Goal: Information Seeking & Learning: Find specific fact

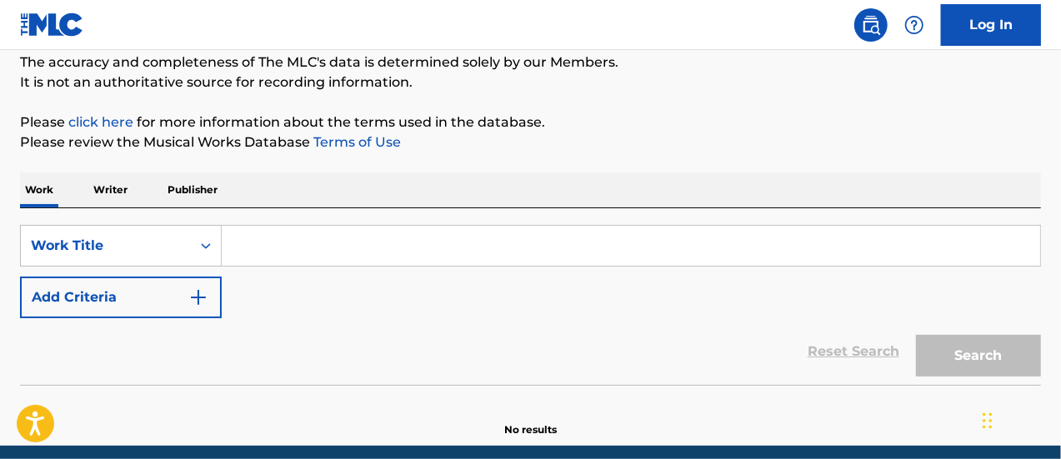
scroll to position [147, 0]
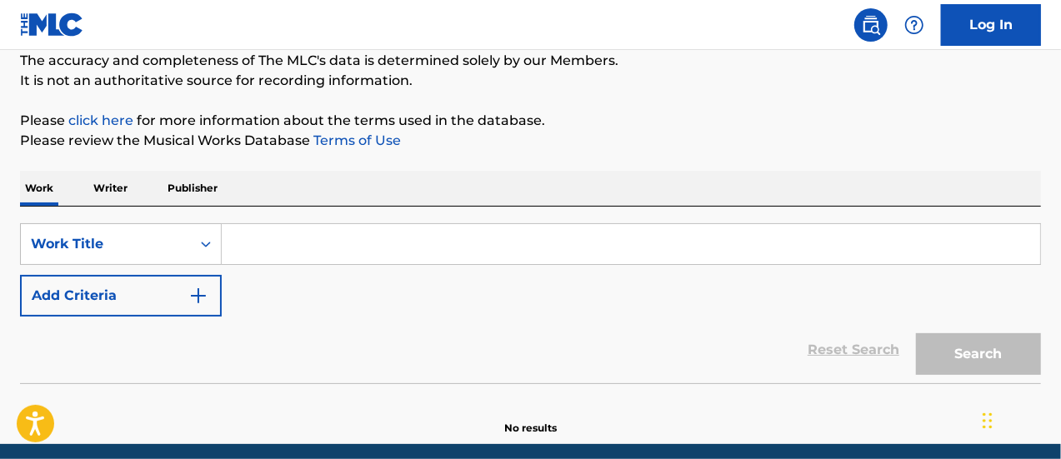
click at [119, 190] on p "Writer" at bounding box center [110, 188] width 44 height 35
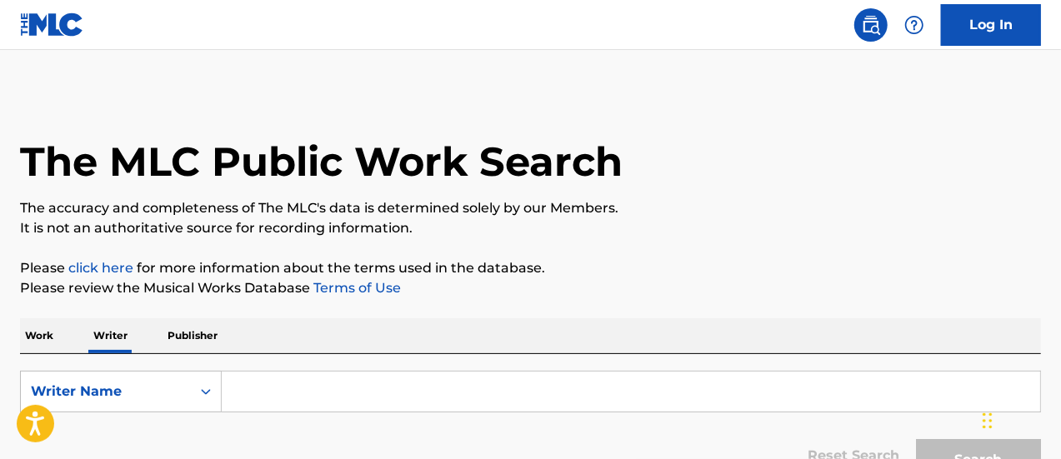
scroll to position [104, 0]
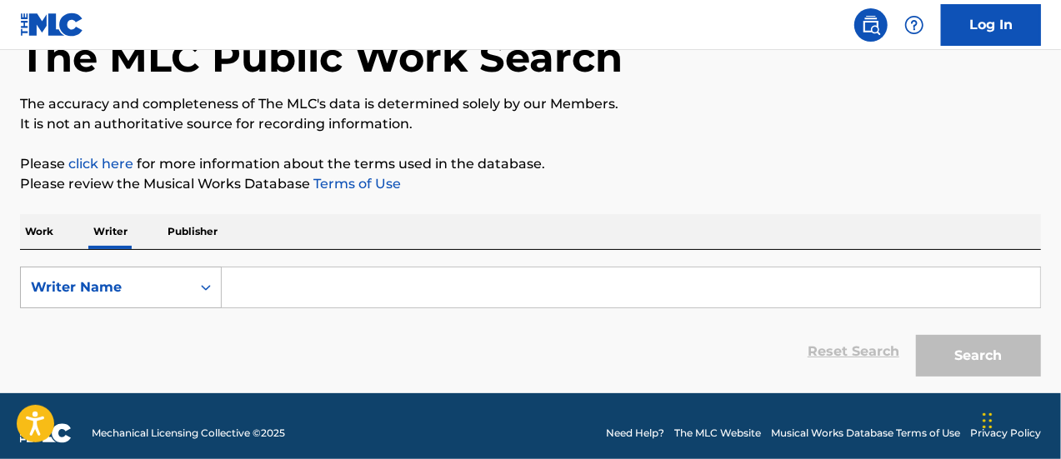
click at [175, 297] on div "Writer Name" at bounding box center [106, 288] width 170 height 32
click at [48, 235] on p "Work" at bounding box center [39, 231] width 38 height 35
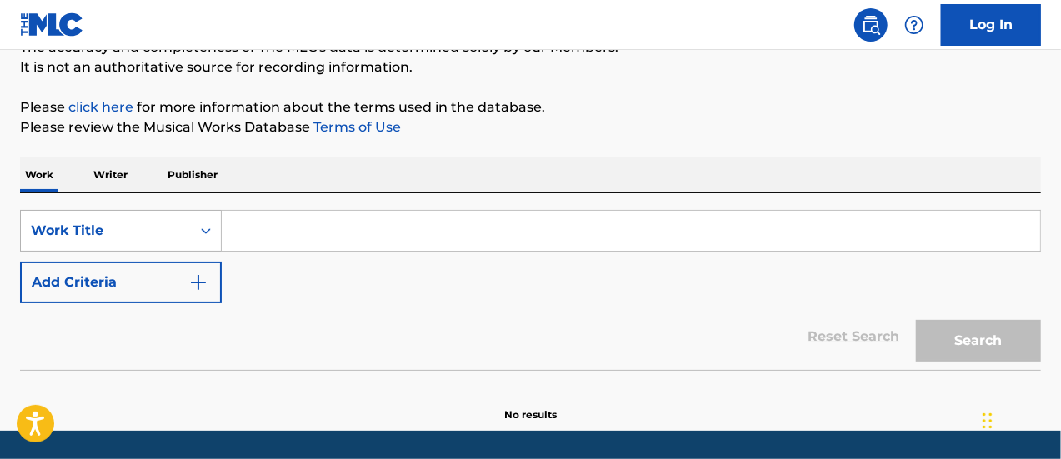
scroll to position [162, 0]
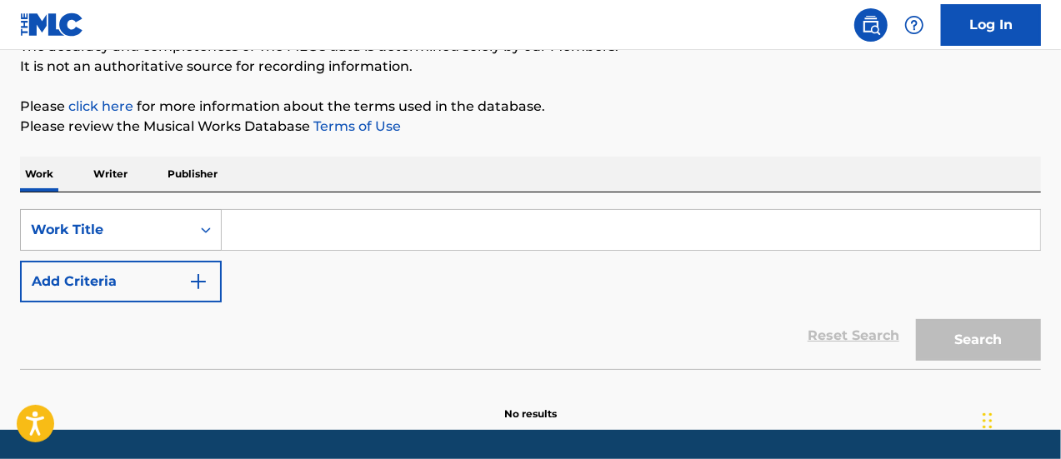
click at [197, 235] on div "Search Form" at bounding box center [206, 230] width 30 height 30
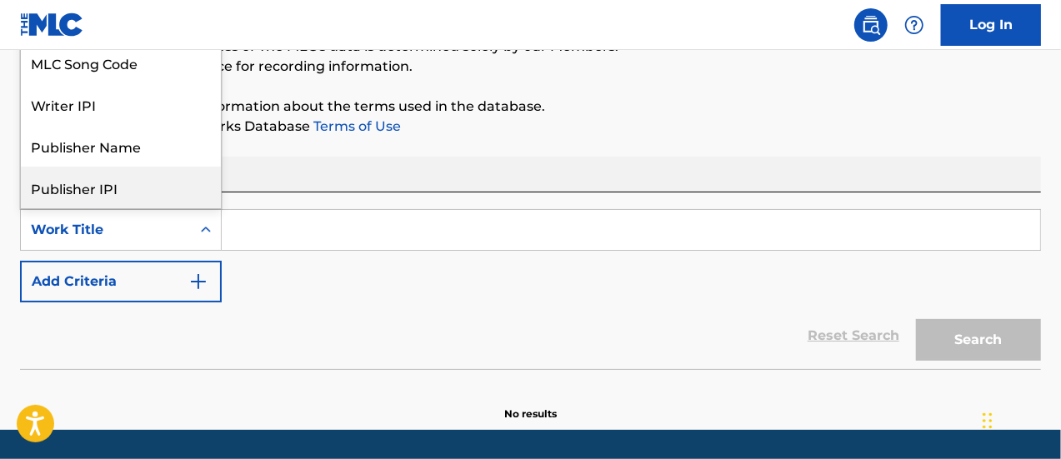
scroll to position [83, 0]
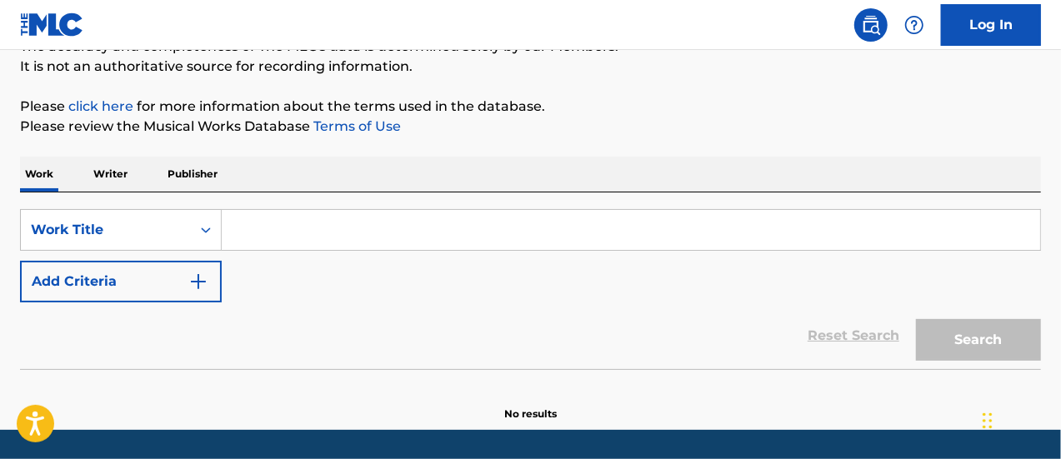
click at [289, 305] on div "Reset Search Search" at bounding box center [530, 335] width 1021 height 67
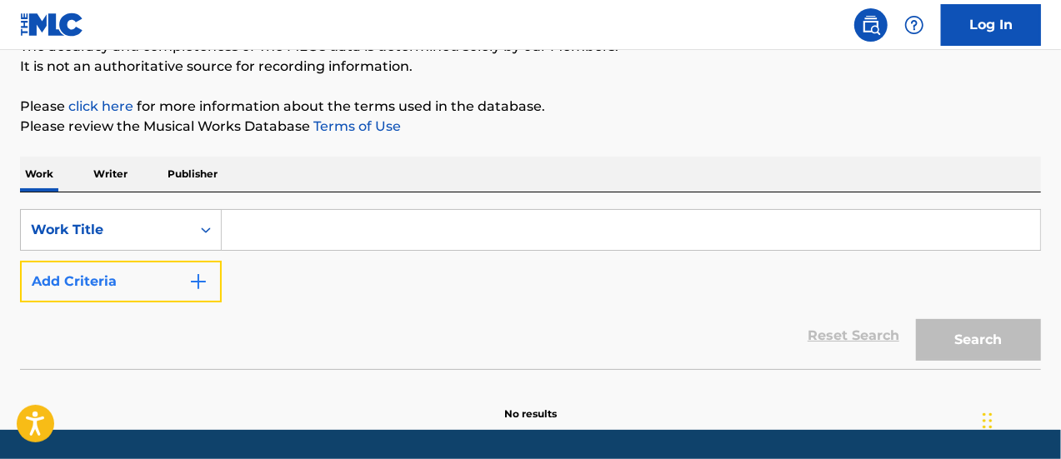
click at [171, 298] on button "Add Criteria" at bounding box center [121, 282] width 202 height 42
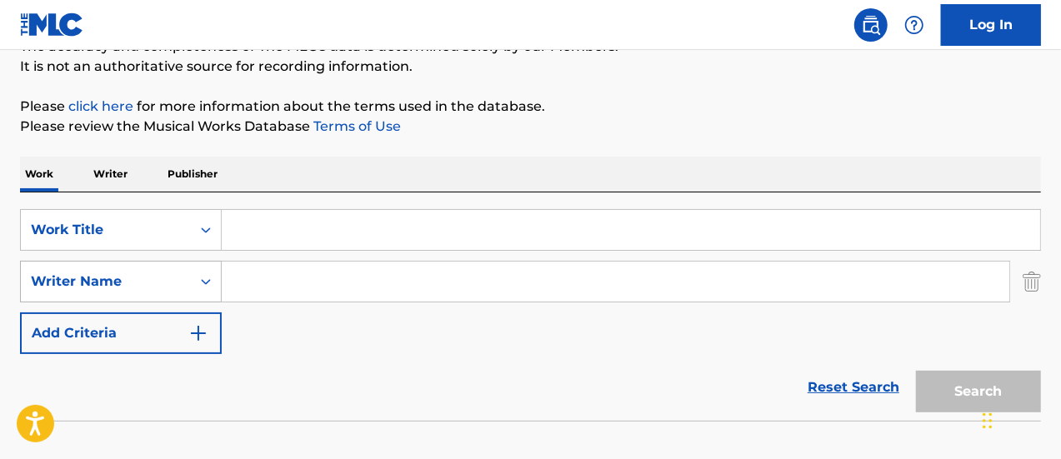
click at [182, 288] on div "Writer Name" at bounding box center [106, 282] width 170 height 32
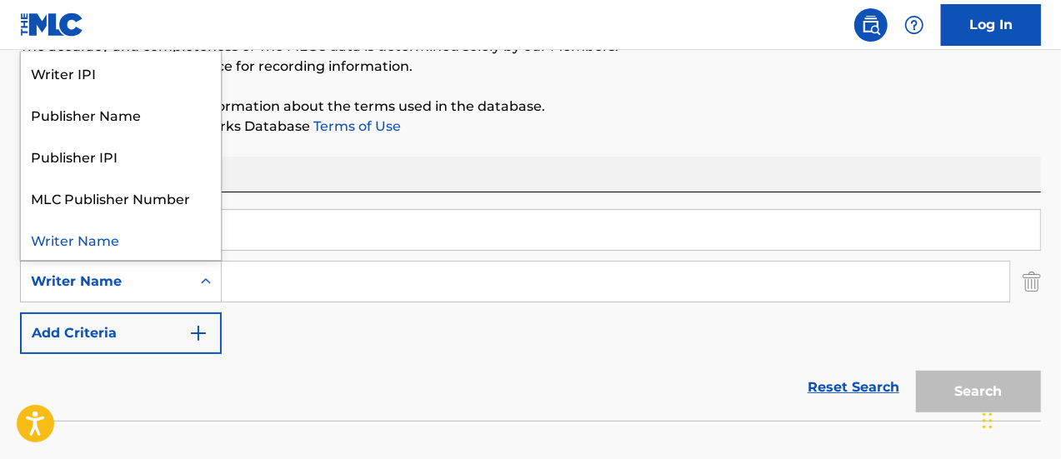
click at [300, 292] on input "Search Form" at bounding box center [615, 282] width 787 height 40
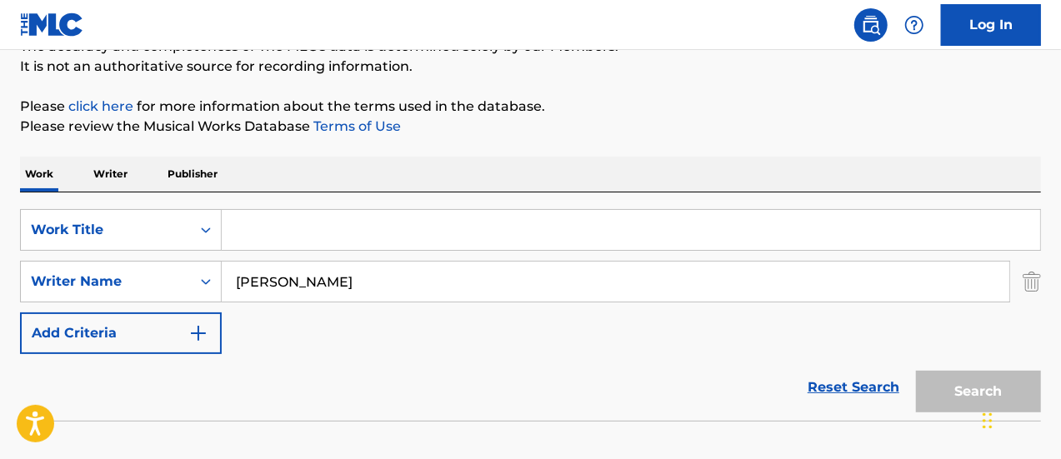
type input "[PERSON_NAME]"
click at [267, 237] on input "Search Form" at bounding box center [631, 230] width 818 height 40
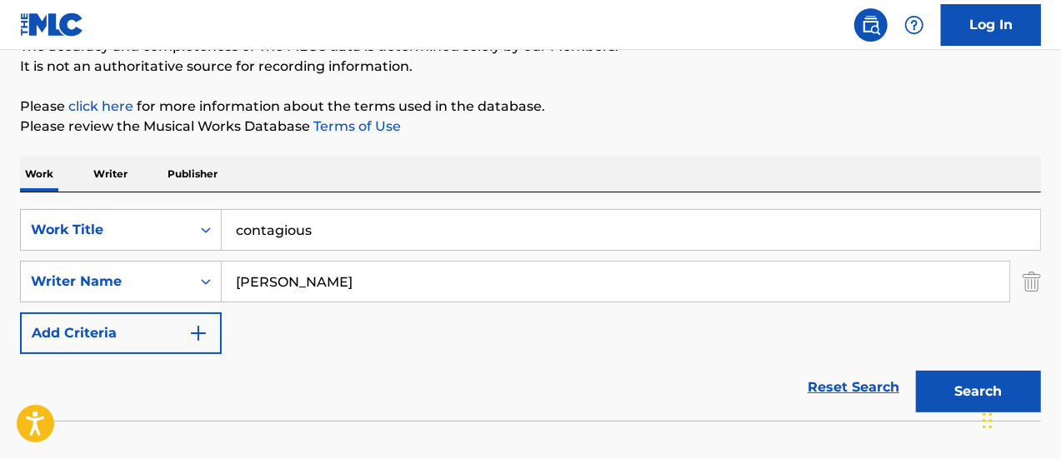
type input "contagious"
click at [916, 371] on button "Search" at bounding box center [978, 392] width 125 height 42
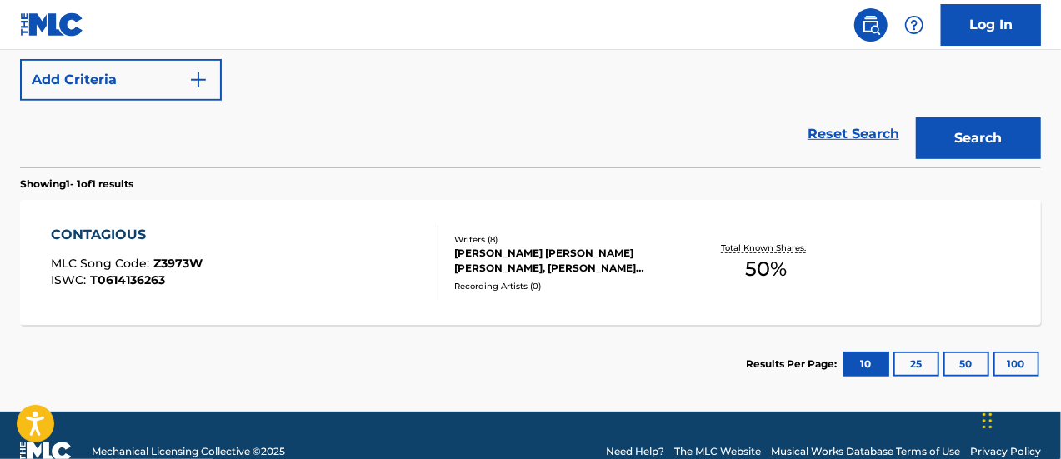
scroll to position [416, 0]
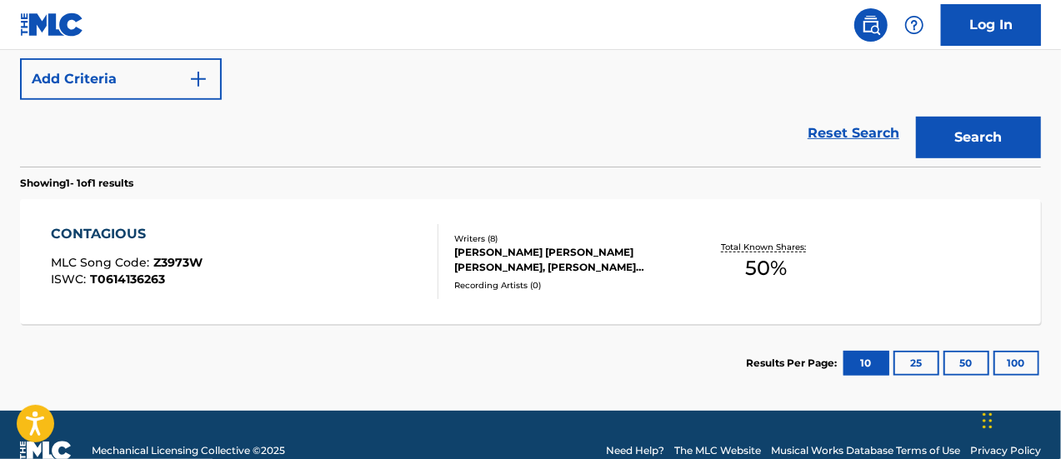
click at [324, 266] on div "CONTAGIOUS MLC Song Code : Z3973W ISWC : T0614136263" at bounding box center [245, 261] width 388 height 75
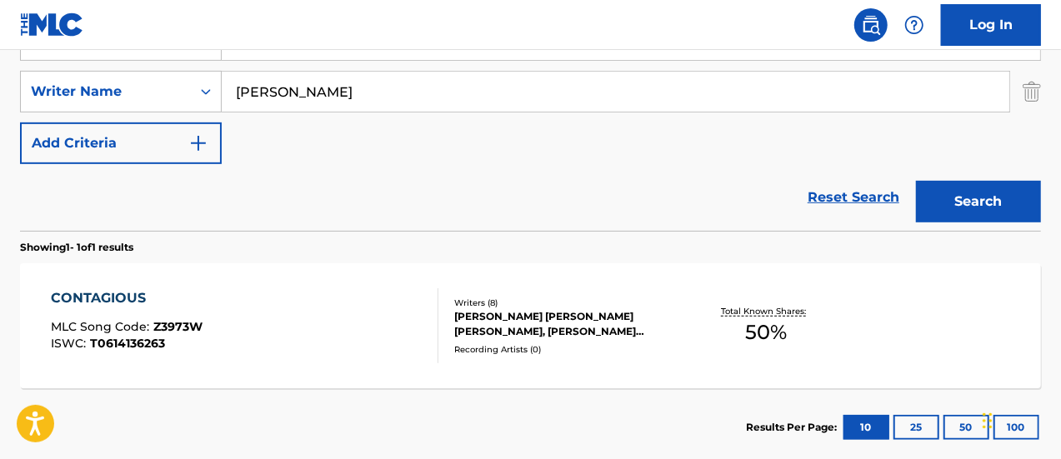
scroll to position [260, 0]
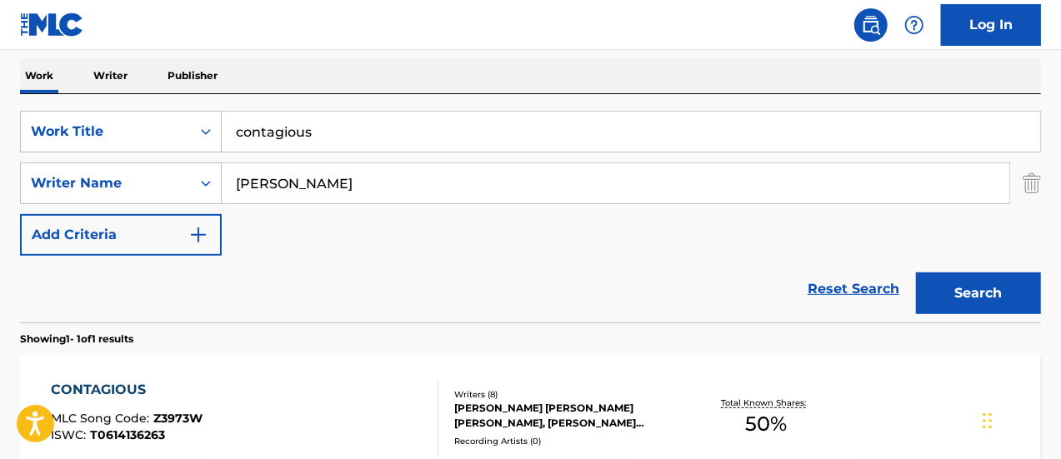
click at [291, 126] on input "contagious" at bounding box center [631, 132] width 818 height 40
type input "i"
type input "disco"
click at [916, 272] on button "Search" at bounding box center [978, 293] width 125 height 42
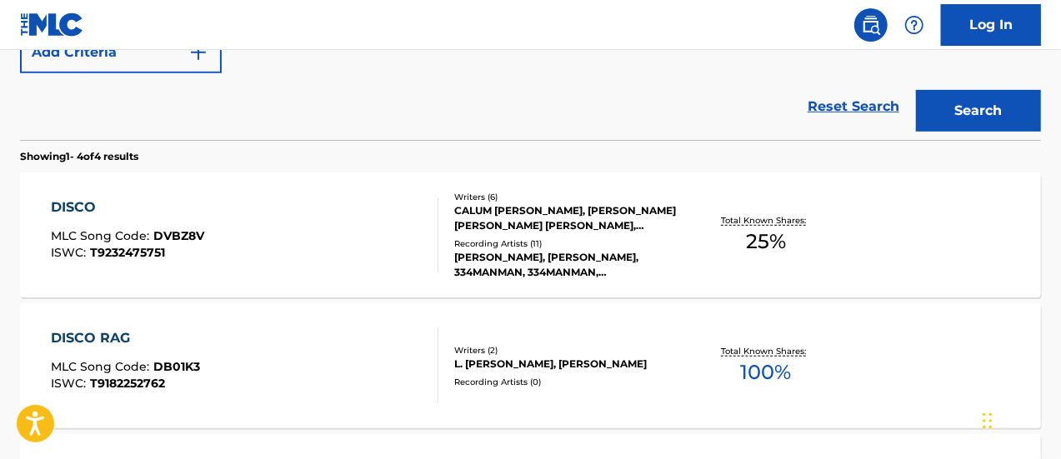
scroll to position [443, 0]
click at [365, 242] on div "DISCO MLC Song Code : DVBZ8V ISWC : T9232475751" at bounding box center [245, 234] width 388 height 75
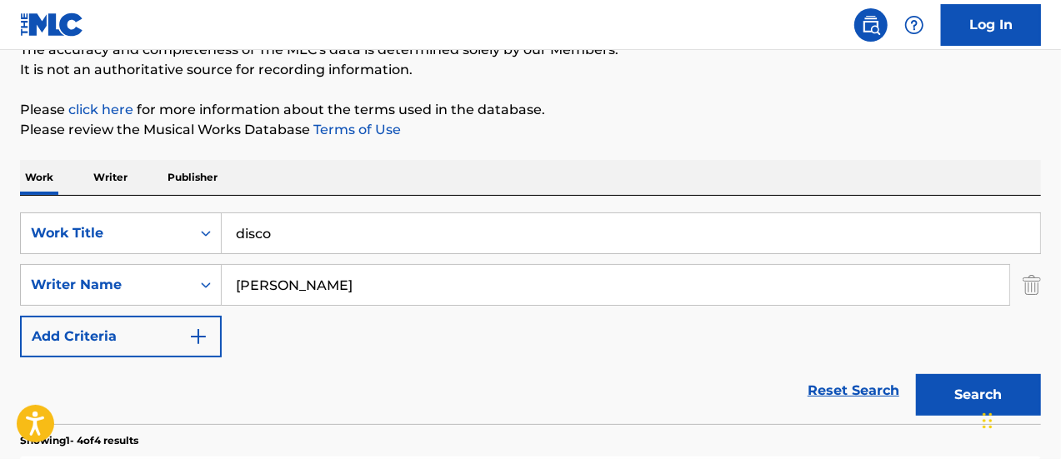
scroll to position [159, 0]
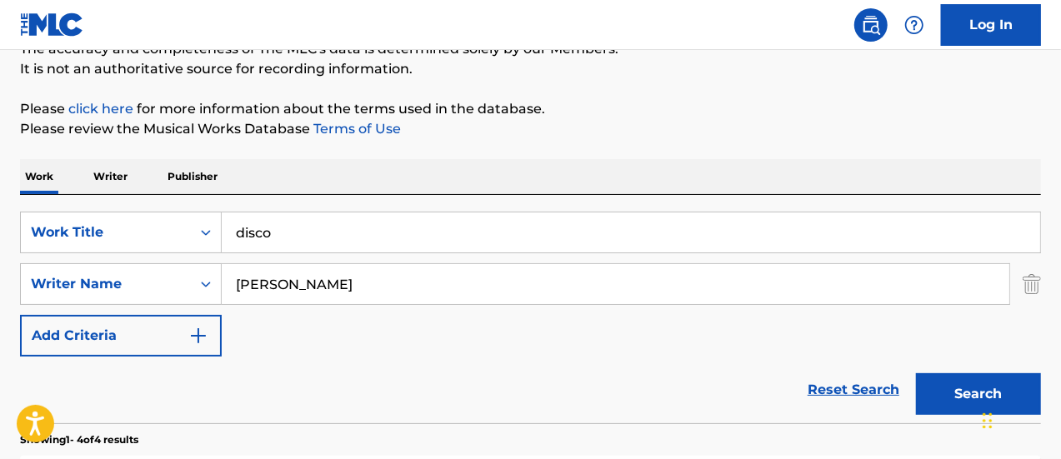
click at [260, 219] on input "disco" at bounding box center [631, 232] width 818 height 40
type input "make or break"
click at [916, 373] on button "Search" at bounding box center [978, 394] width 125 height 42
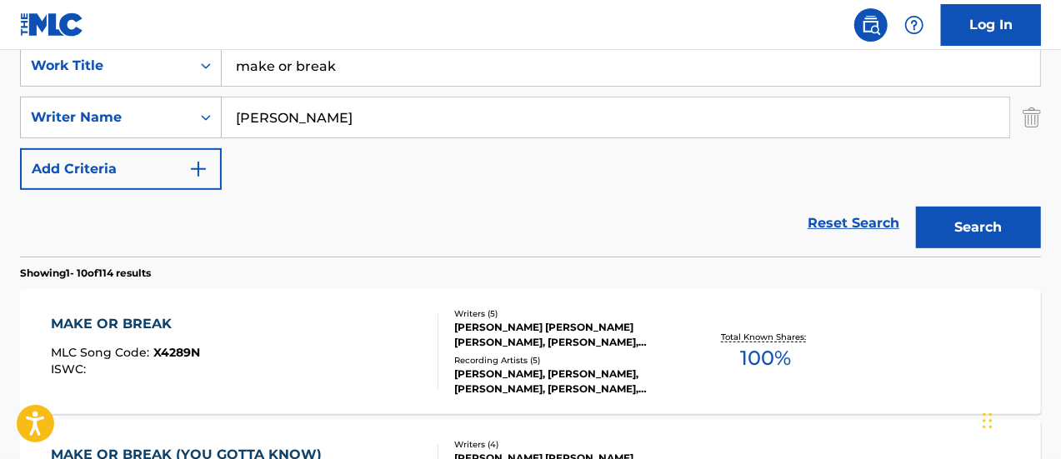
scroll to position [317, 0]
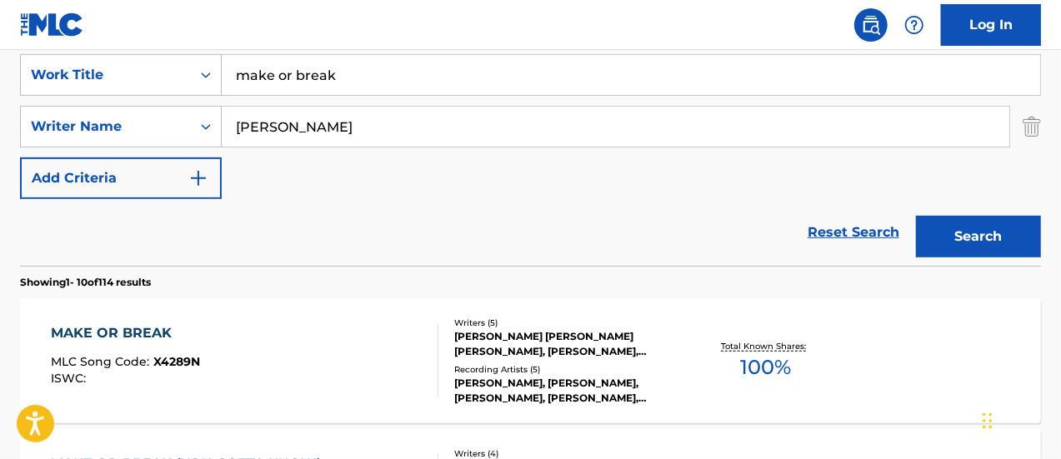
click at [500, 317] on div "Writers ( 5 )" at bounding box center [567, 323] width 227 height 12
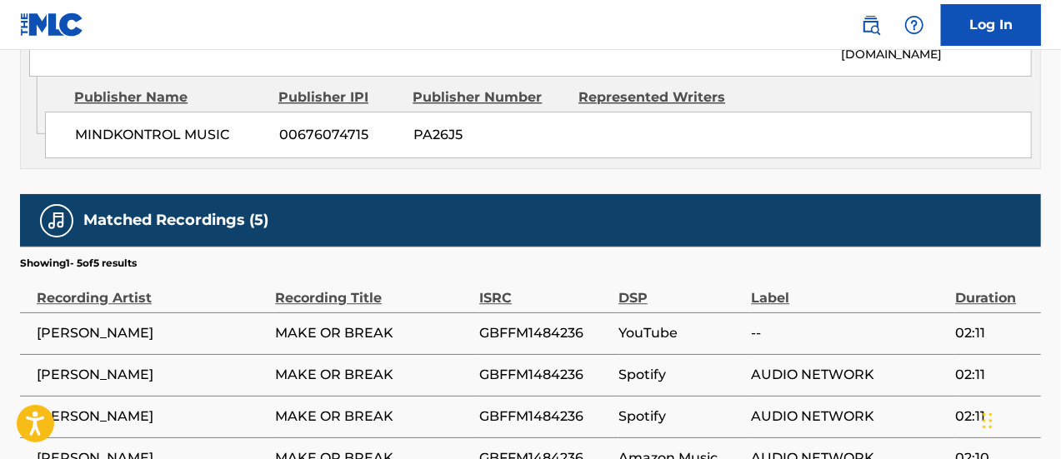
scroll to position [2266, 0]
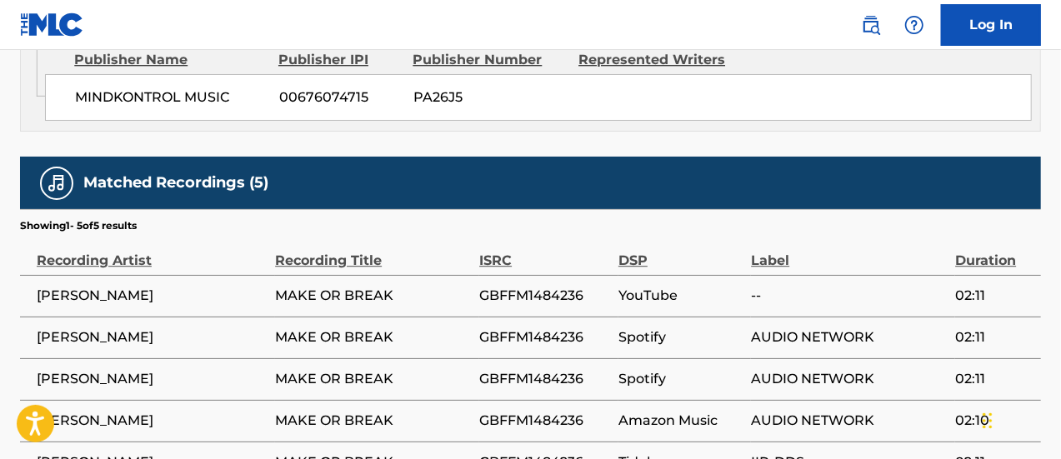
click at [543, 286] on span "GBFFM1484236" at bounding box center [544, 296] width 131 height 20
copy span "GBFFM1484236"
click at [658, 327] on span "Spotify" at bounding box center [680, 337] width 124 height 20
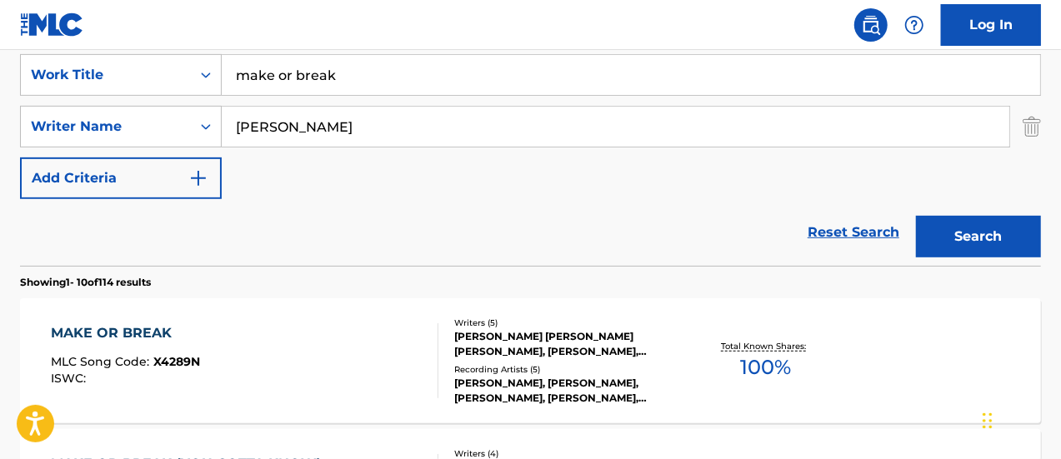
scroll to position [187, 0]
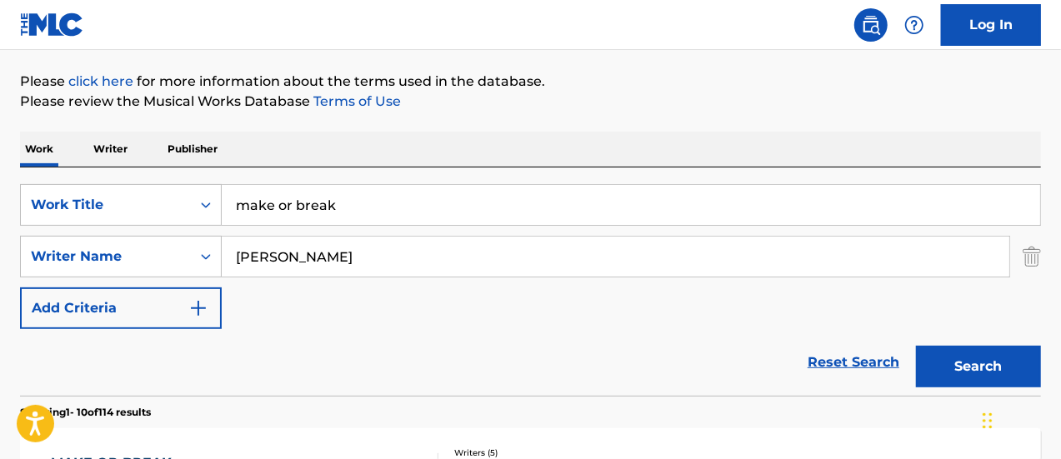
click at [375, 211] on input "make or break" at bounding box center [631, 205] width 818 height 40
type input "contagious"
click at [916, 346] on button "Search" at bounding box center [978, 367] width 125 height 42
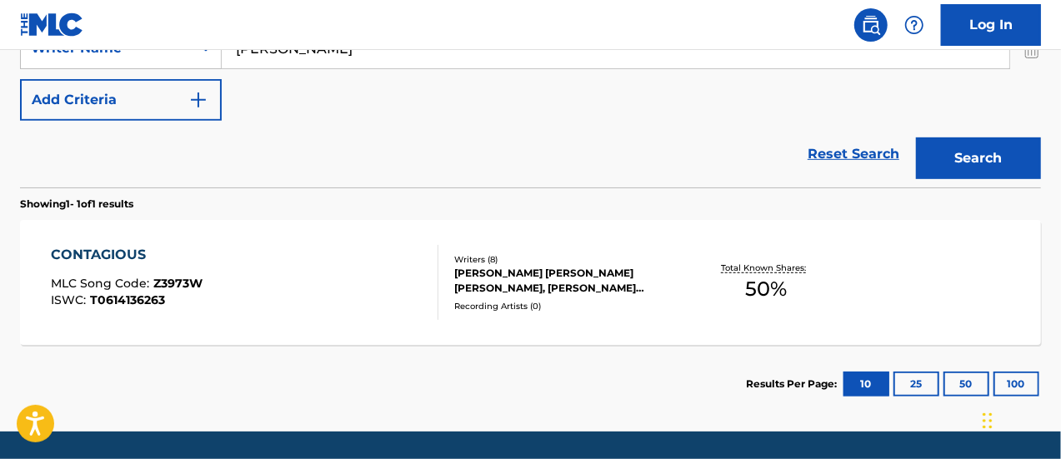
scroll to position [397, 0]
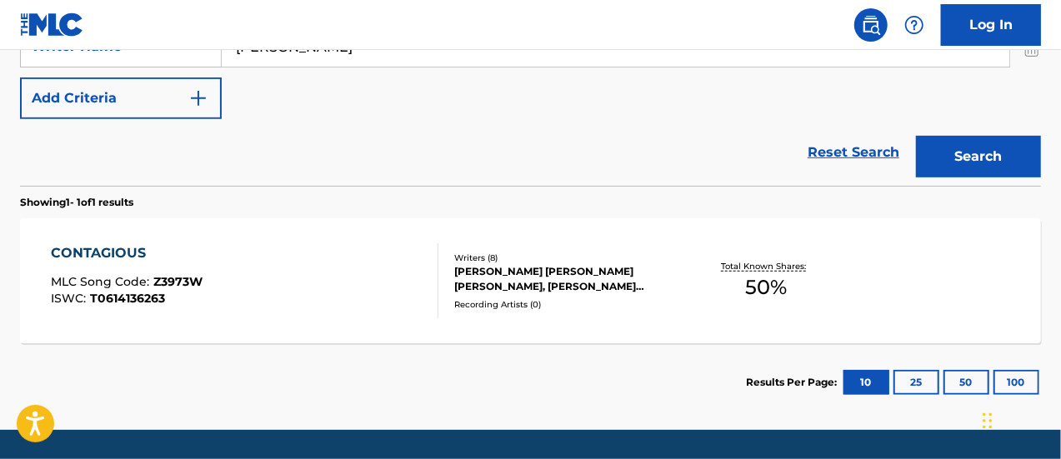
click at [242, 272] on div "CONTAGIOUS MLC Song Code : Z3973W ISWC : T0614136263" at bounding box center [245, 280] width 388 height 75
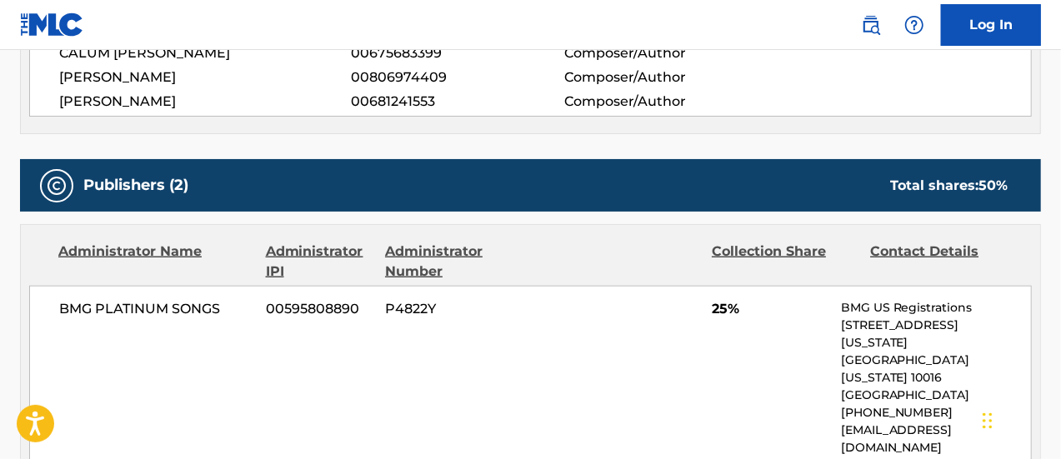
scroll to position [775, 0]
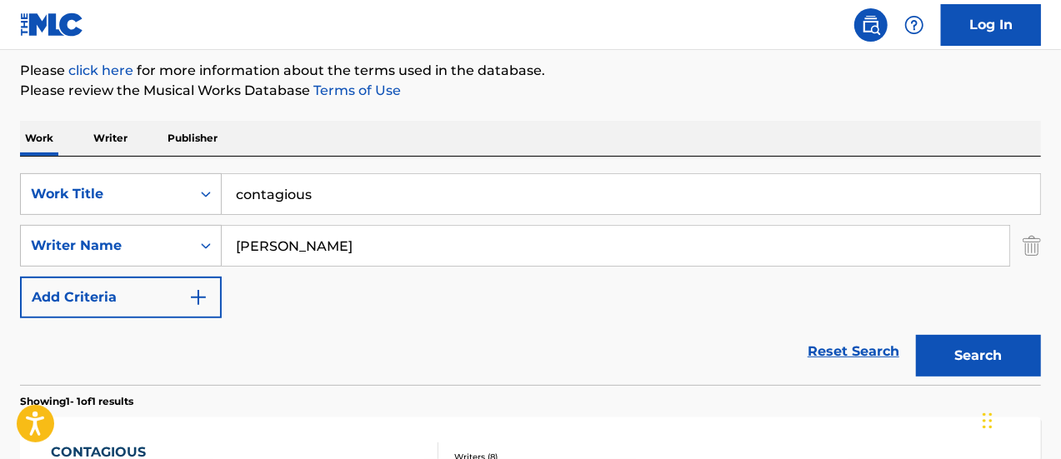
scroll to position [197, 0]
click at [276, 177] on input "contagious" at bounding box center [631, 195] width 818 height 40
click at [916, 336] on button "Search" at bounding box center [978, 357] width 125 height 42
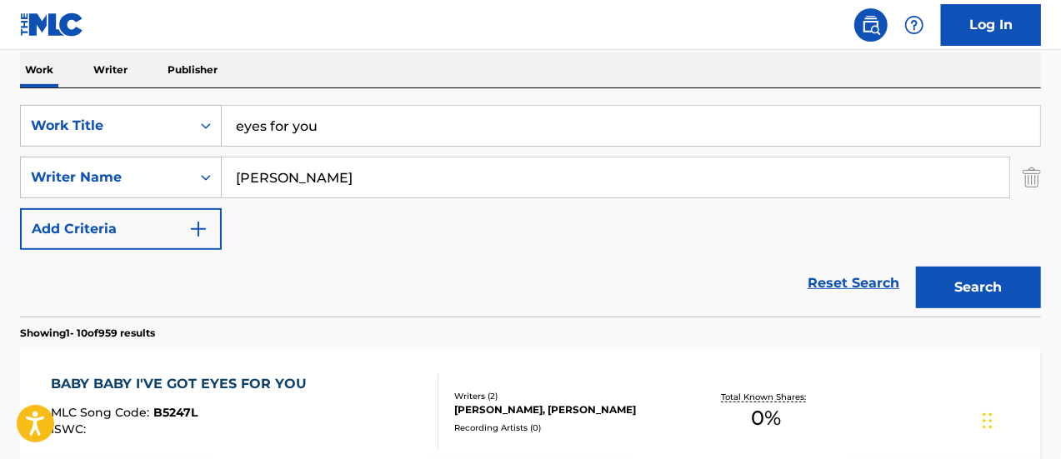
scroll to position [254, 0]
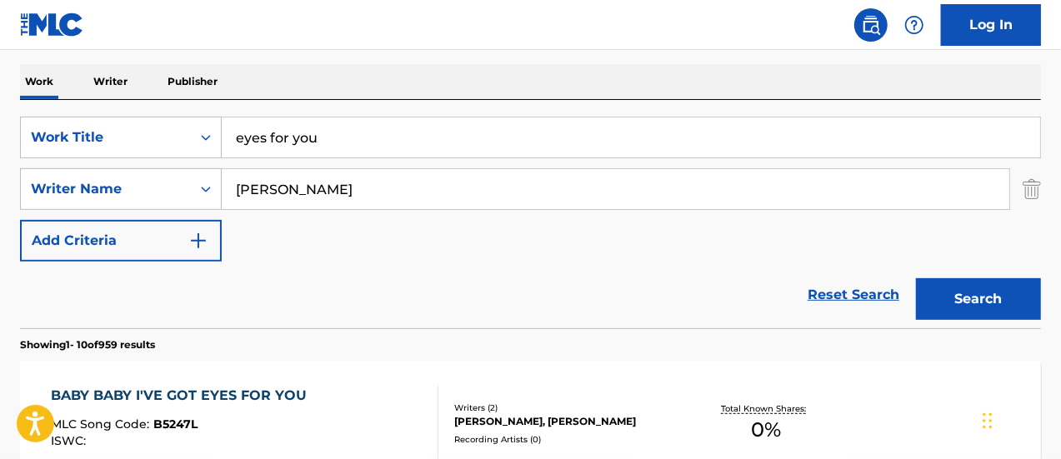
click at [309, 129] on input "eyes for you" at bounding box center [631, 137] width 818 height 40
type input "ride or die"
click at [916, 278] on button "Search" at bounding box center [978, 299] width 125 height 42
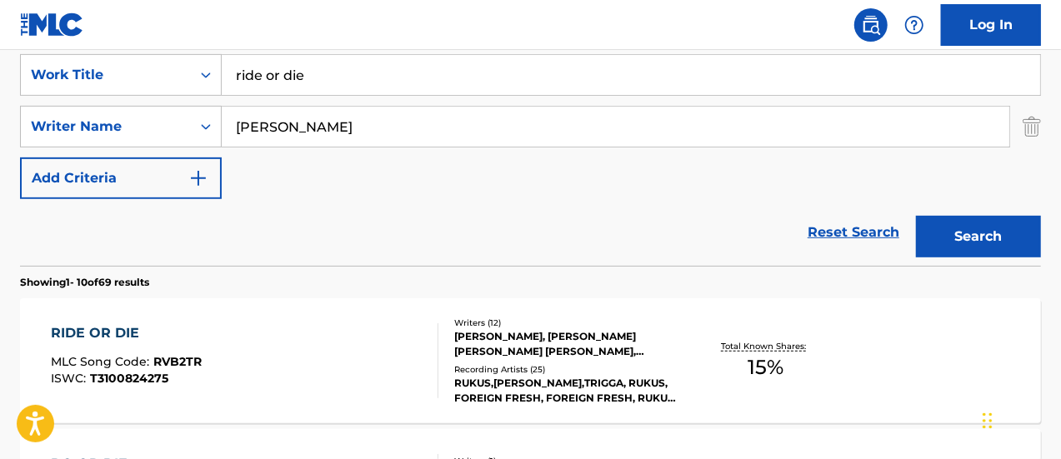
scroll to position [328, 0]
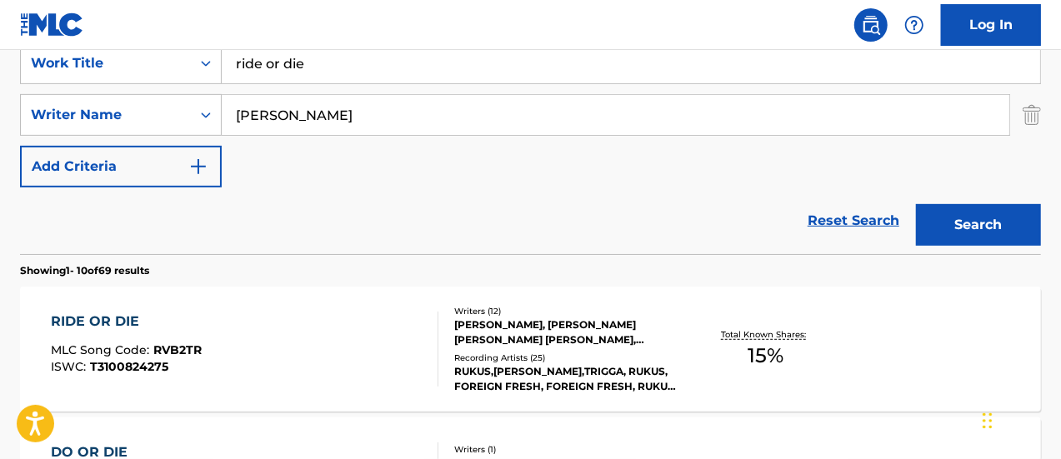
click at [305, 326] on div "RIDE OR DIE MLC Song Code : RVB2TR ISWC : T3100824275" at bounding box center [245, 349] width 388 height 75
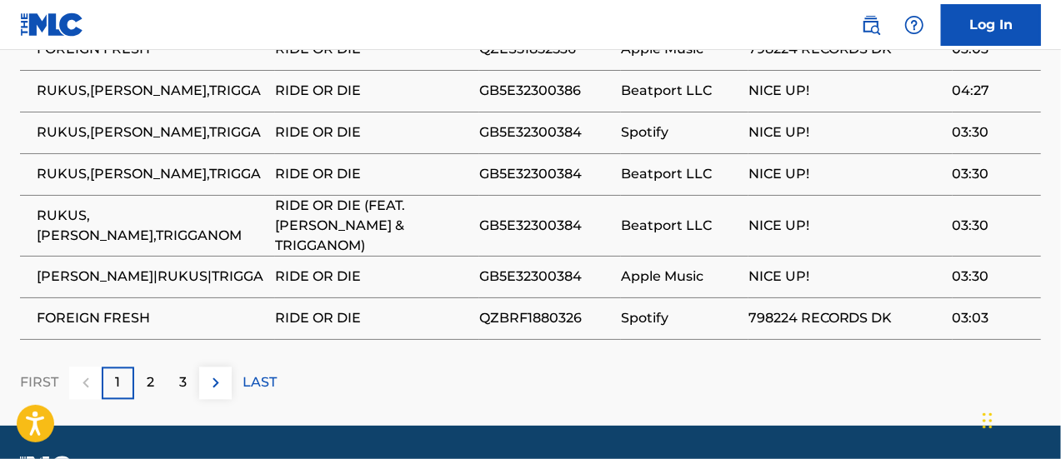
scroll to position [1599, 0]
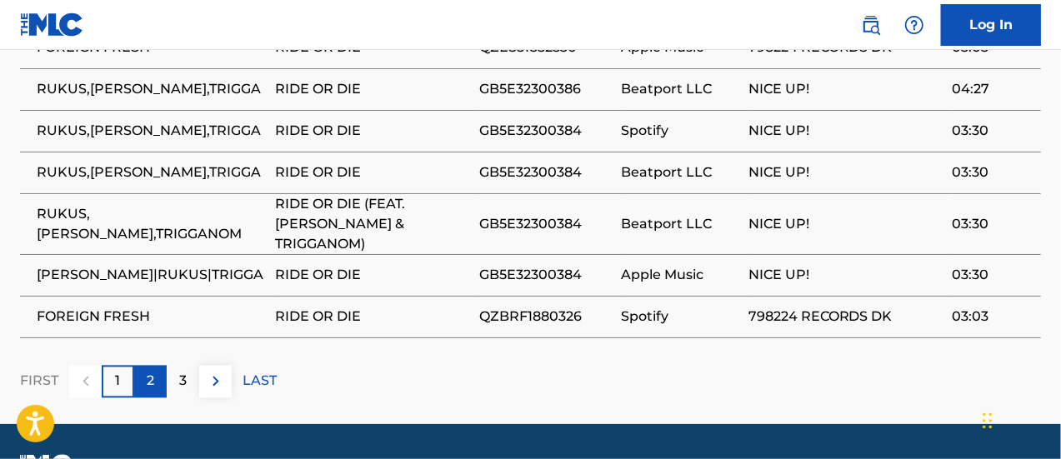
click at [147, 371] on p "2" at bounding box center [150, 381] width 7 height 20
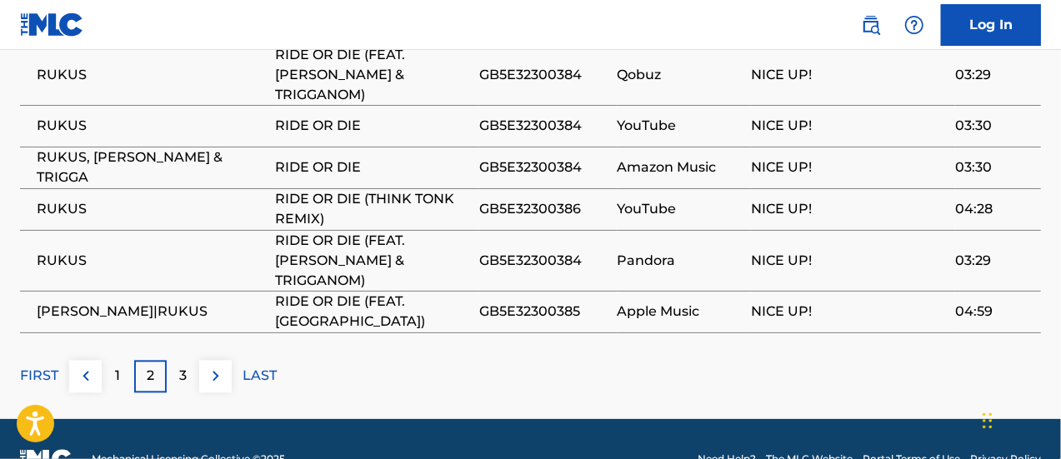
click at [165, 360] on div "2" at bounding box center [150, 376] width 32 height 32
click at [187, 360] on div "3" at bounding box center [183, 376] width 32 height 32
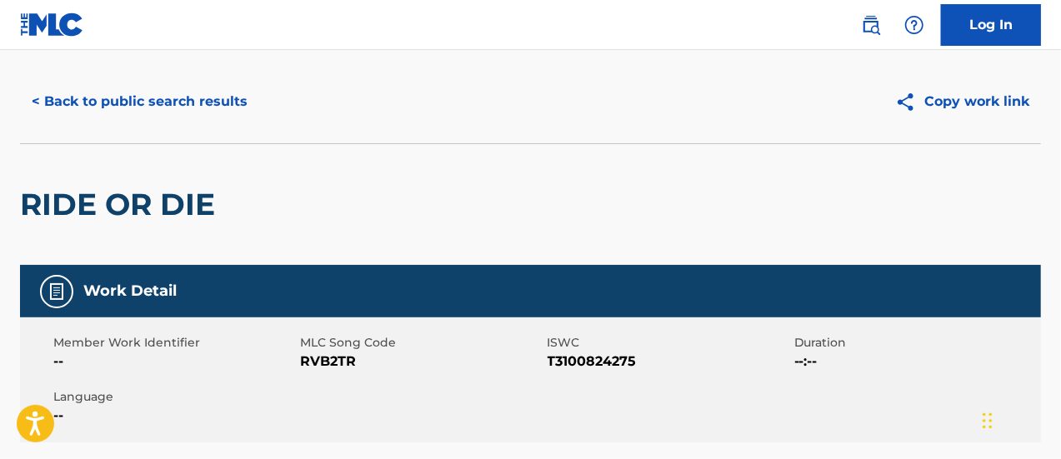
scroll to position [0, 0]
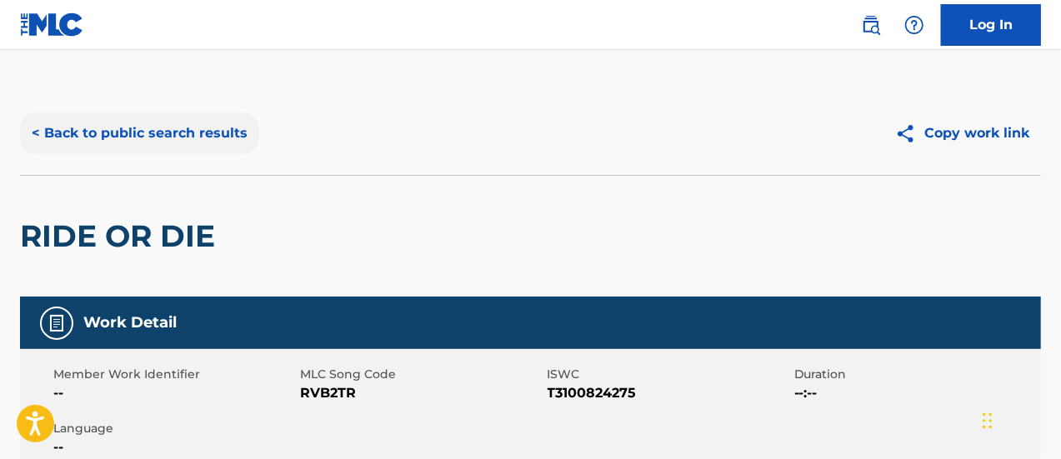
click at [225, 127] on button "< Back to public search results" at bounding box center [139, 133] width 239 height 42
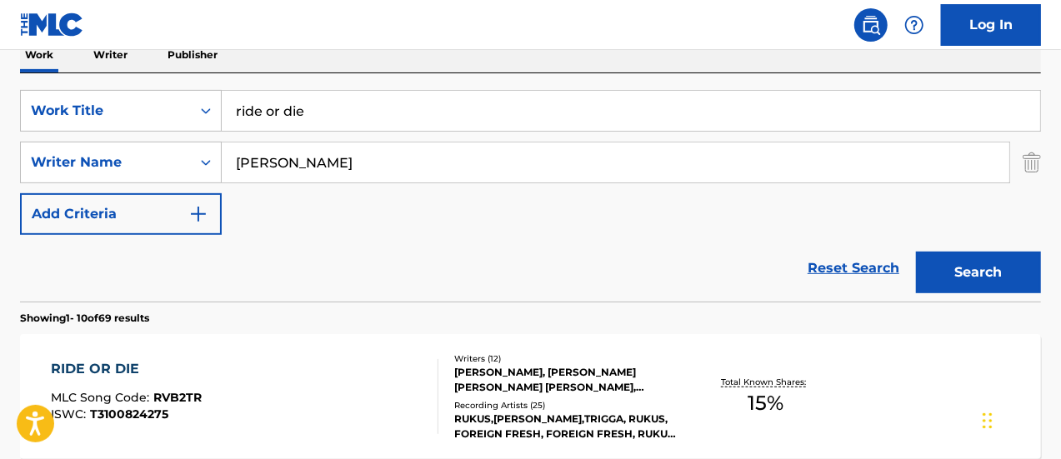
scroll to position [278, 0]
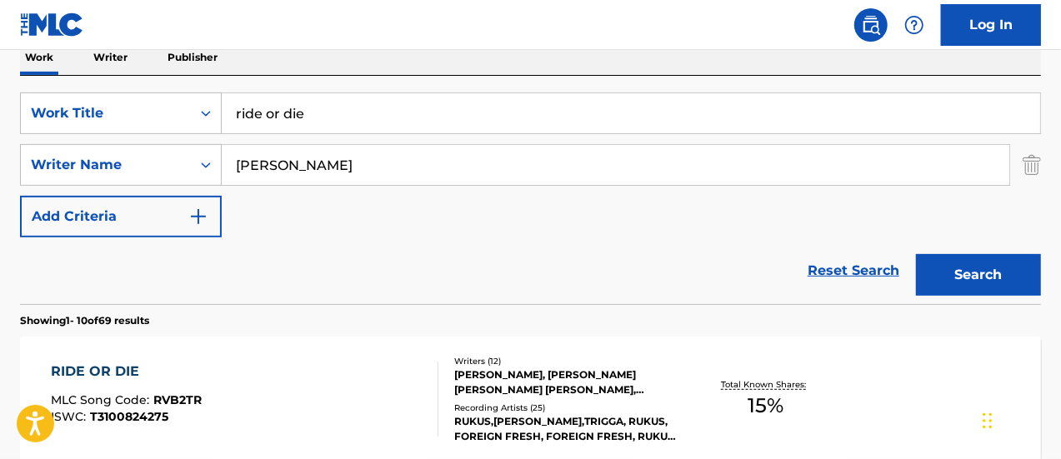
click at [322, 109] on input "ride or die" at bounding box center [631, 113] width 818 height 40
type input "make or break"
click at [916, 254] on button "Search" at bounding box center [978, 275] width 125 height 42
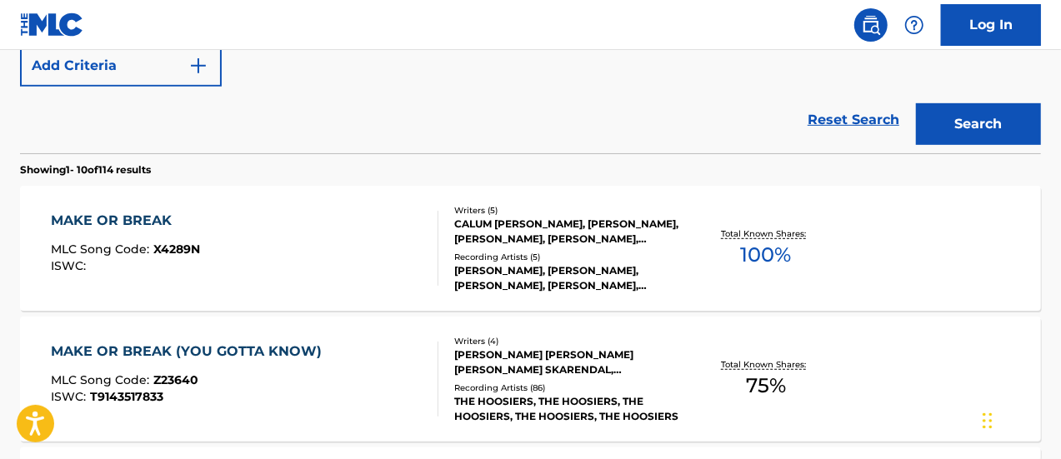
scroll to position [440, 0]
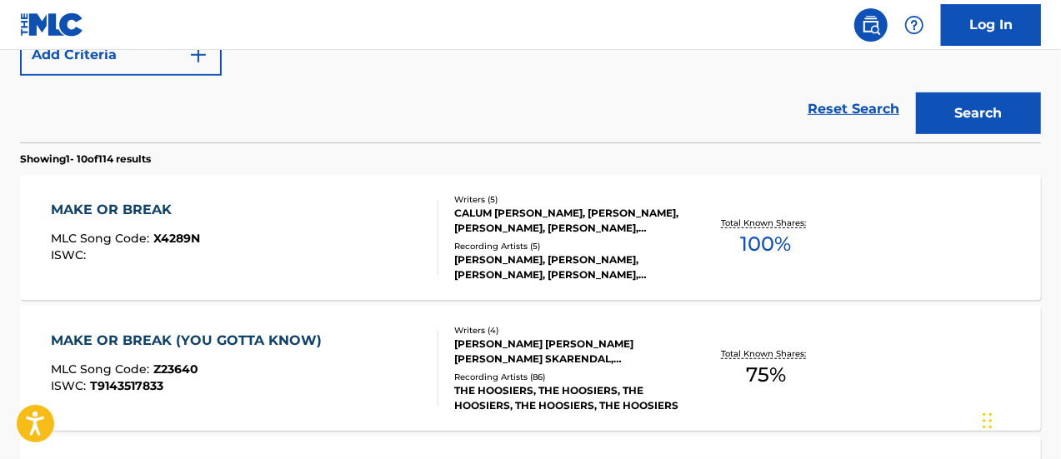
click at [334, 239] on div "MAKE OR BREAK MLC Song Code : X4289N ISWC :" at bounding box center [245, 237] width 388 height 75
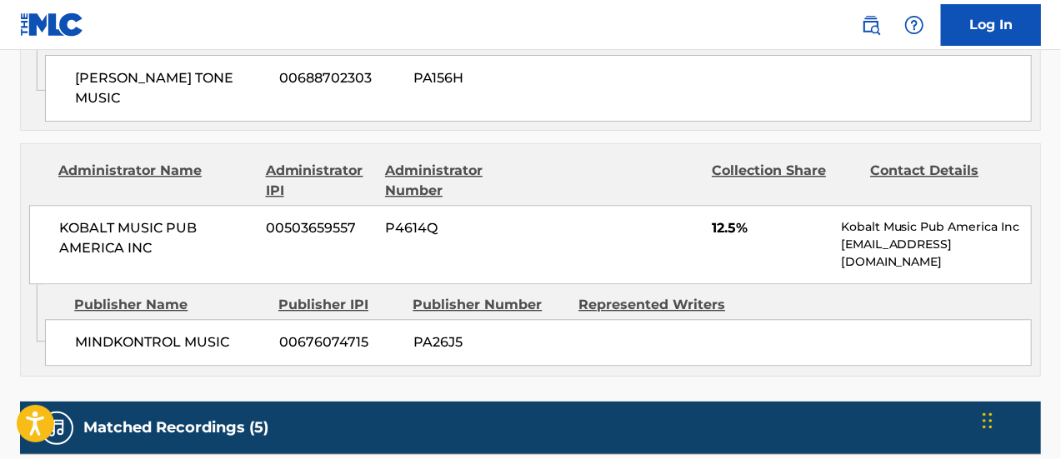
scroll to position [2266, 0]
